Goal: Information Seeking & Learning: Learn about a topic

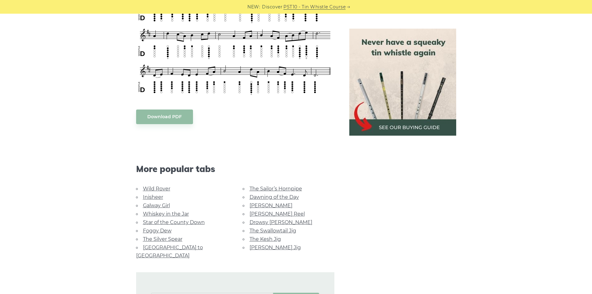
scroll to position [280, 0]
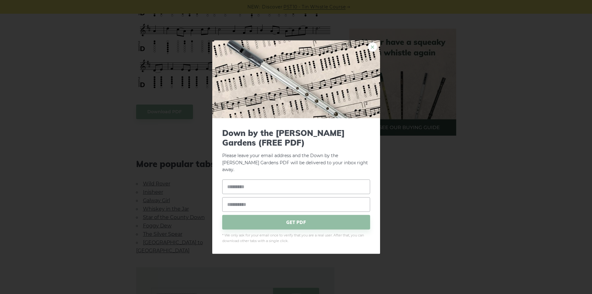
click at [373, 48] on link "×" at bounding box center [372, 46] width 9 height 9
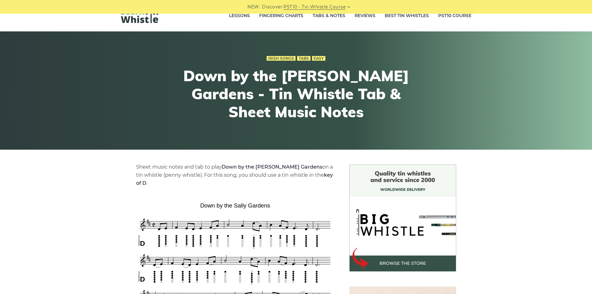
scroll to position [0, 0]
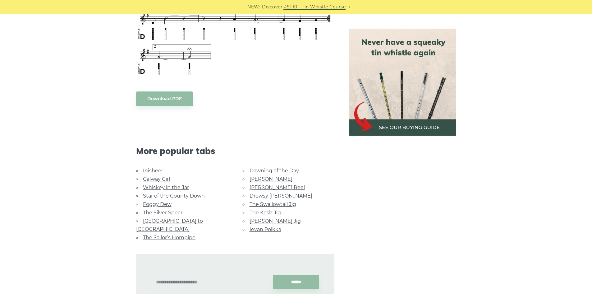
scroll to position [528, 0]
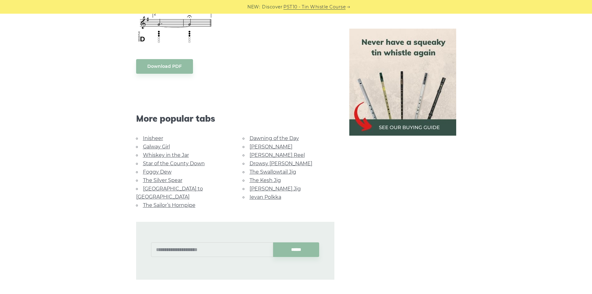
click at [164, 173] on link "Foggy Dew" at bounding box center [157, 172] width 29 height 6
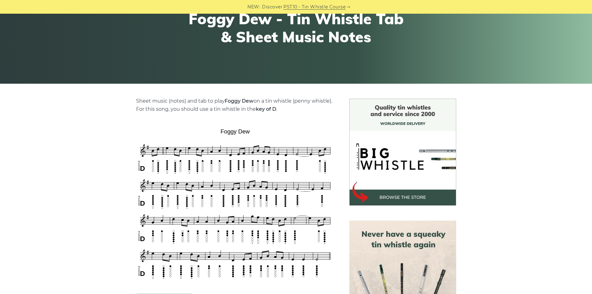
scroll to position [93, 0]
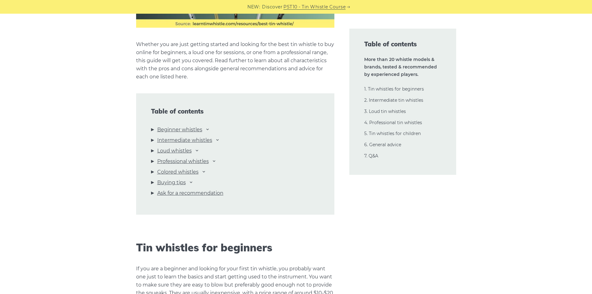
scroll to position [621, 0]
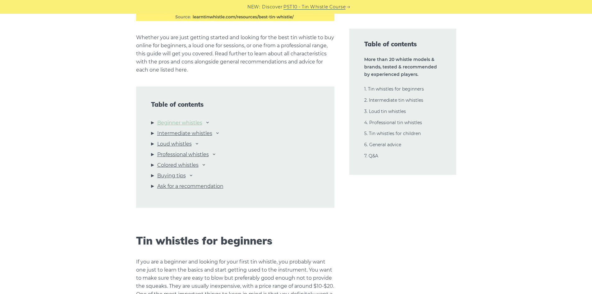
click at [163, 120] on link "Beginner whistles" at bounding box center [179, 123] width 45 height 8
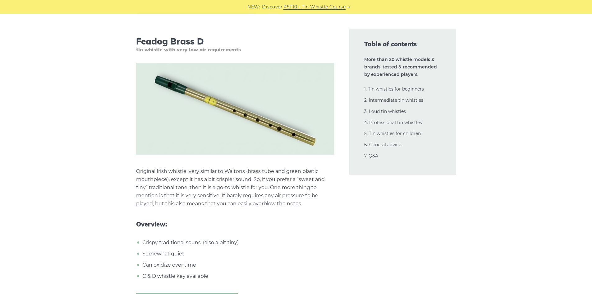
scroll to position [1423, 0]
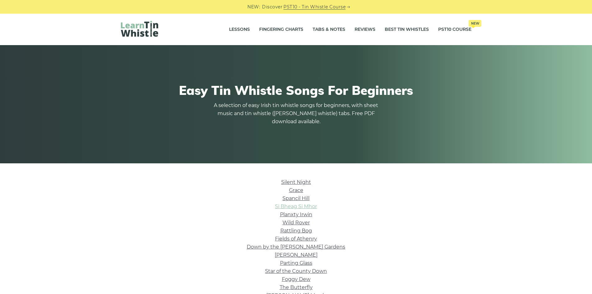
click at [312, 206] on link "Si­ Bheag Si­ Mhor" at bounding box center [296, 206] width 42 height 6
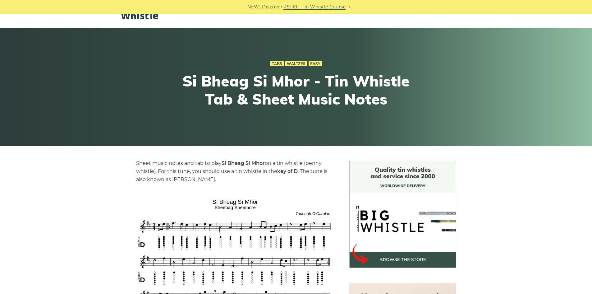
scroll to position [31, 0]
